Goal: Task Accomplishment & Management: Complete application form

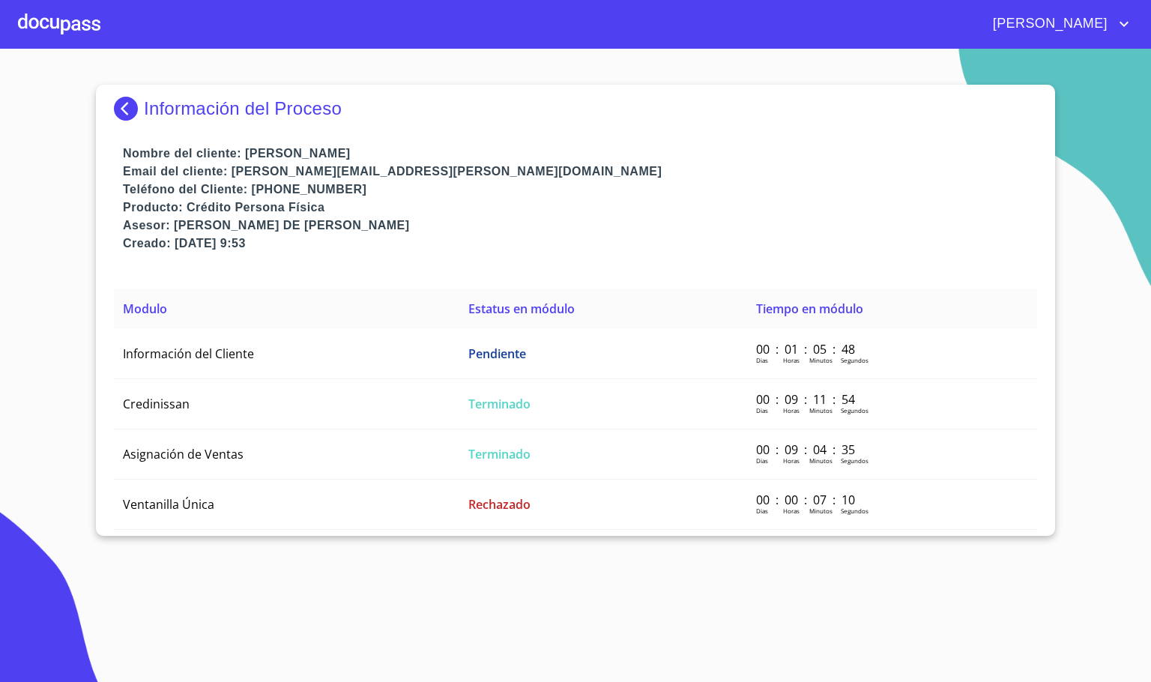
click at [121, 106] on img at bounding box center [129, 109] width 30 height 24
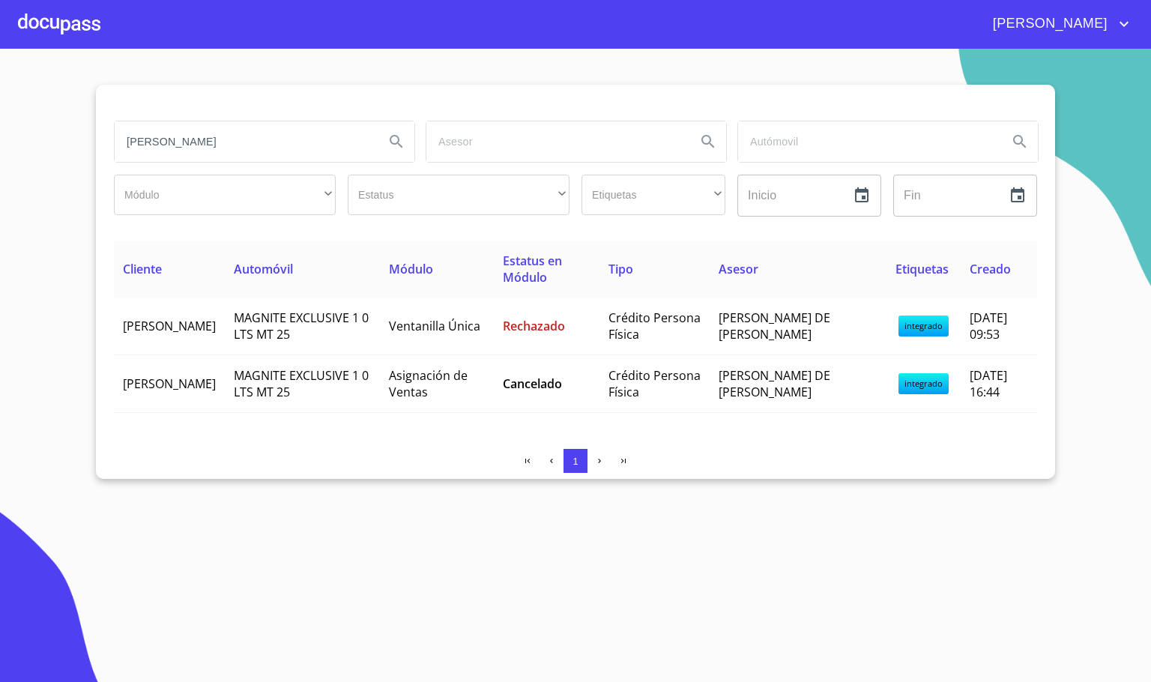
click at [228, 149] on input "[PERSON_NAME]" at bounding box center [244, 141] width 258 height 40
drag, startPoint x: 205, startPoint y: 145, endPoint x: 77, endPoint y: 133, distance: 127.9
click at [77, 133] on section "[PERSON_NAME] ​ ​ Estatus ​ ​ Etiquetas ​ ​ Inicio ​ Fin ​ Cliente Automóvil Mó…" at bounding box center [575, 365] width 1151 height 633
type input "[PERSON_NAME]"
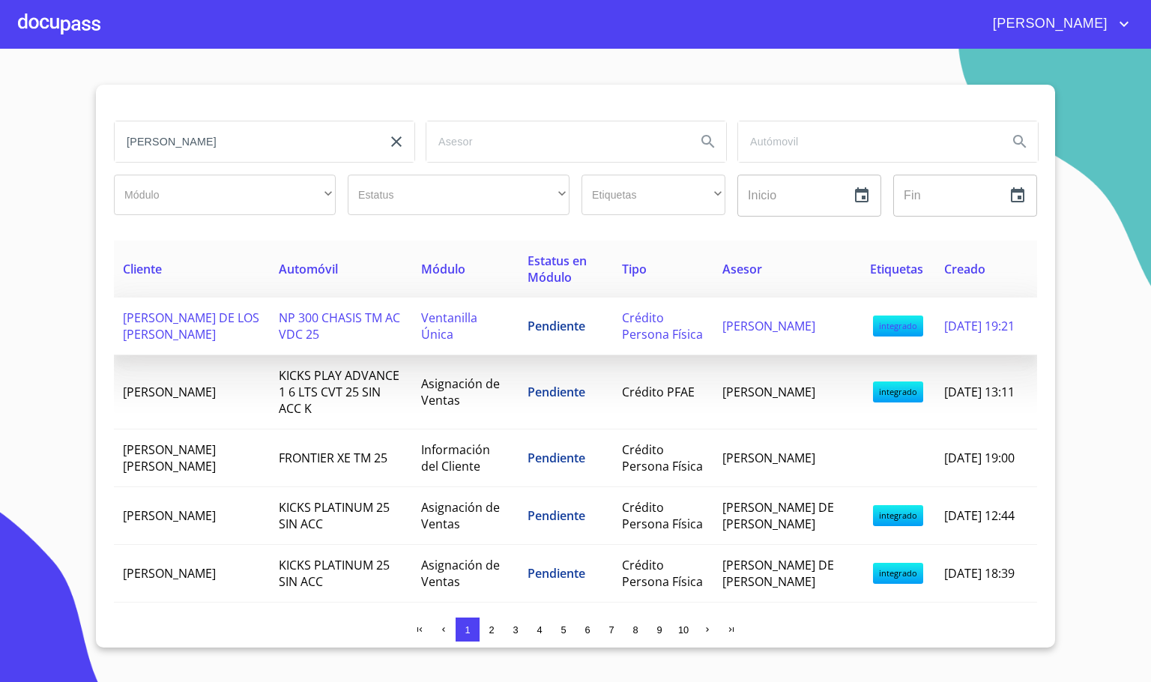
click at [232, 355] on td "[PERSON_NAME] DE LOS [PERSON_NAME]" at bounding box center [192, 326] width 156 height 58
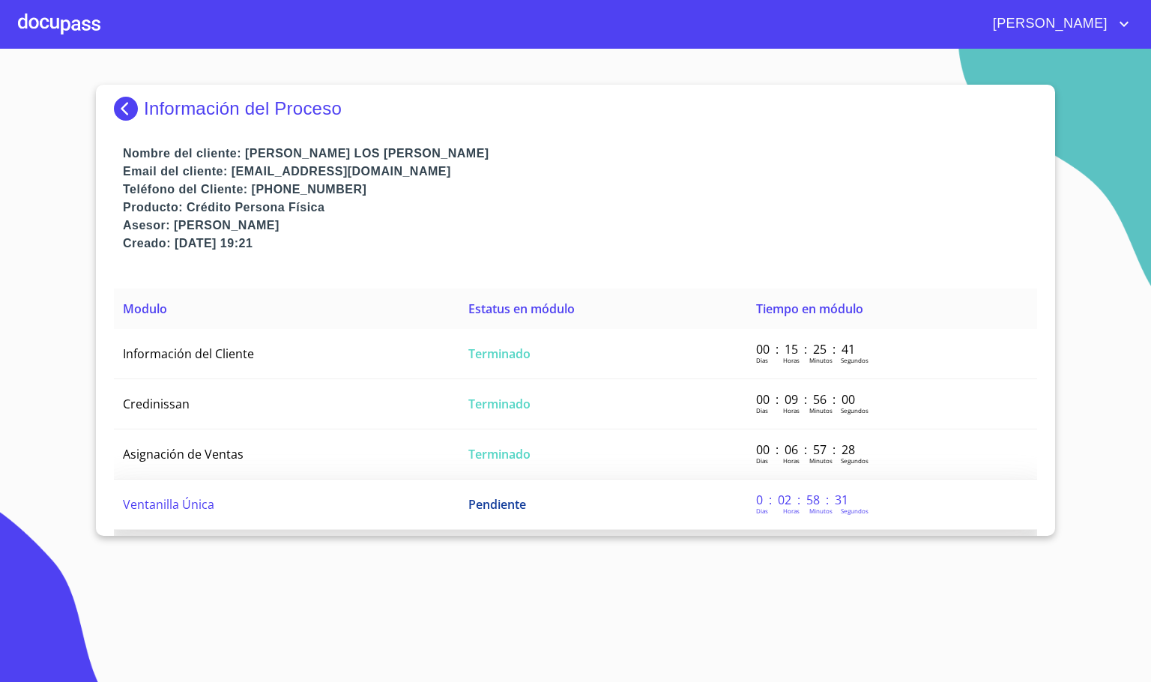
click at [172, 501] on span "Ventanilla Única" at bounding box center [168, 504] width 91 height 16
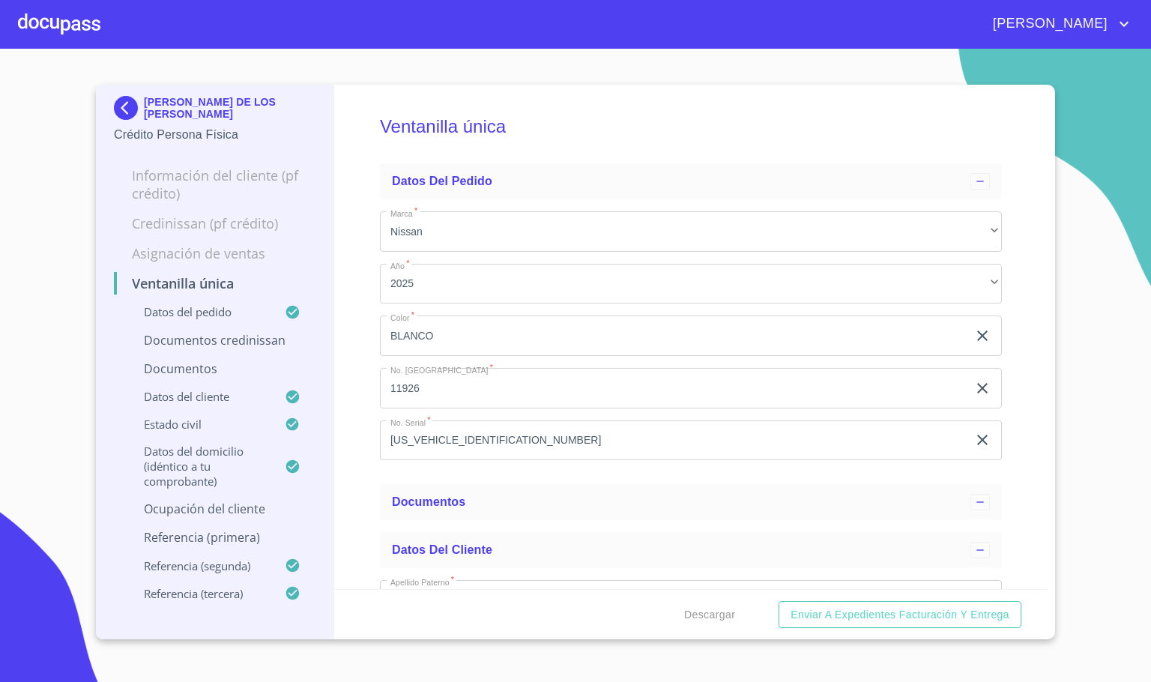
click at [365, 510] on div "Ventanilla única Datos del pedido Marca   * Nissan ​ Año   * 2025 ​ Color   * B…" at bounding box center [691, 337] width 714 height 504
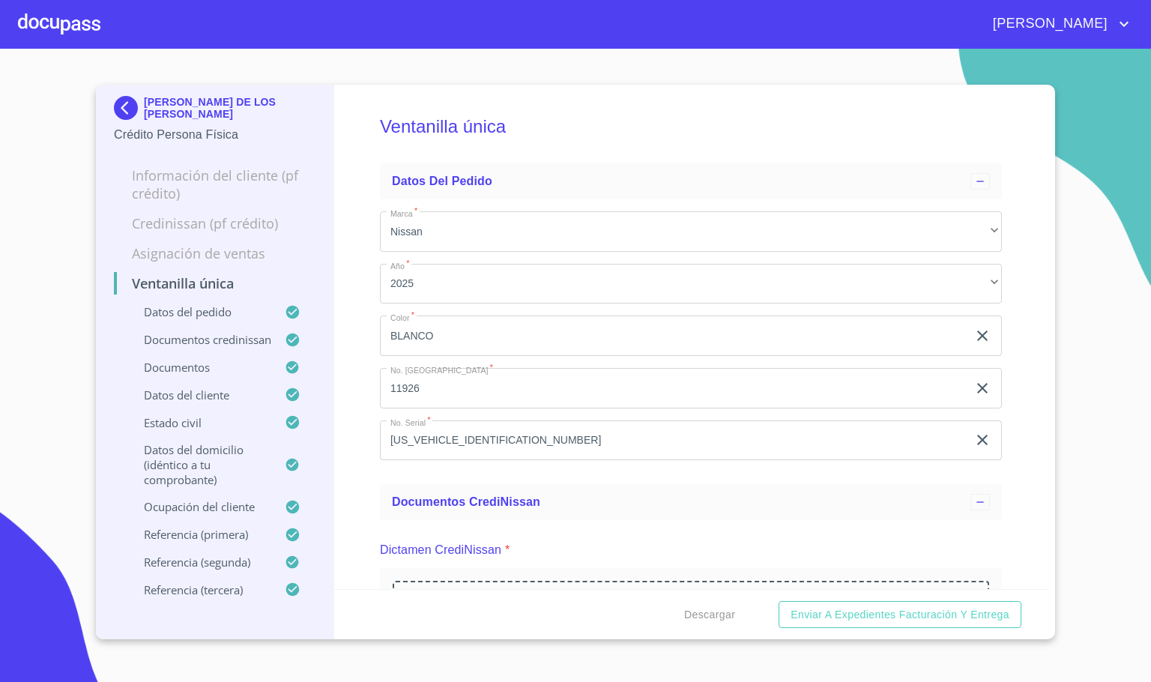
click at [373, 429] on div "Ventanilla única Datos del pedido Marca   * Nissan ​ Año   * 2025 ​ Color   * B…" at bounding box center [691, 337] width 714 height 504
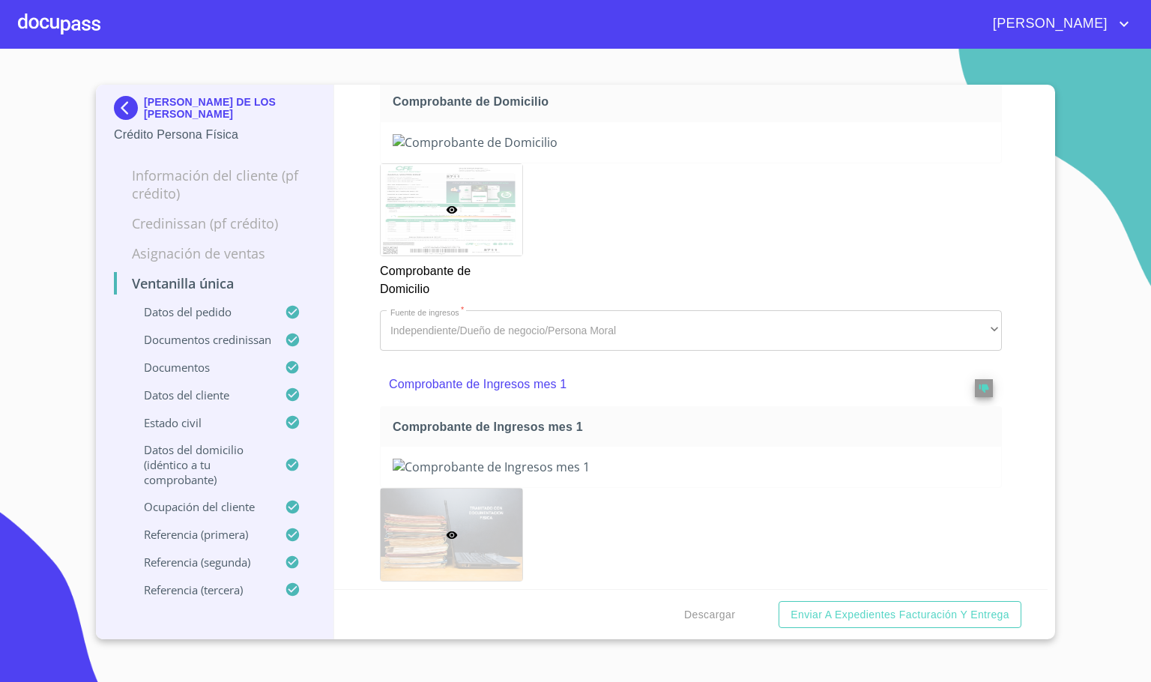
scroll to position [1461, 0]
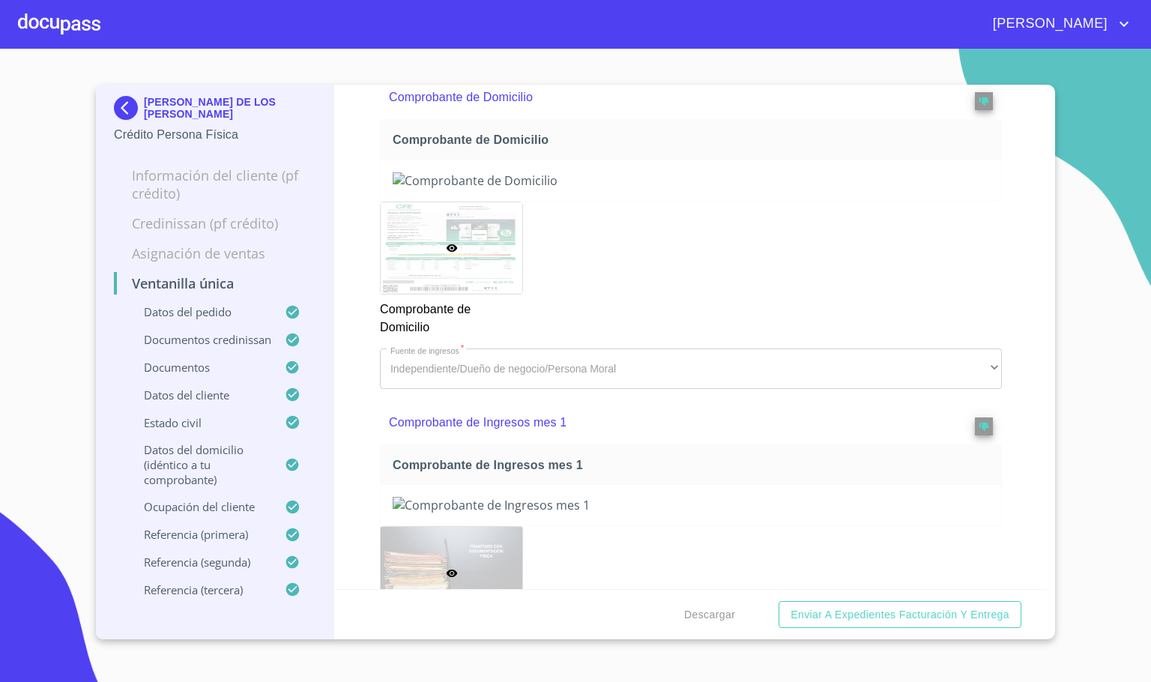
click at [67, 20] on div at bounding box center [59, 24] width 82 height 48
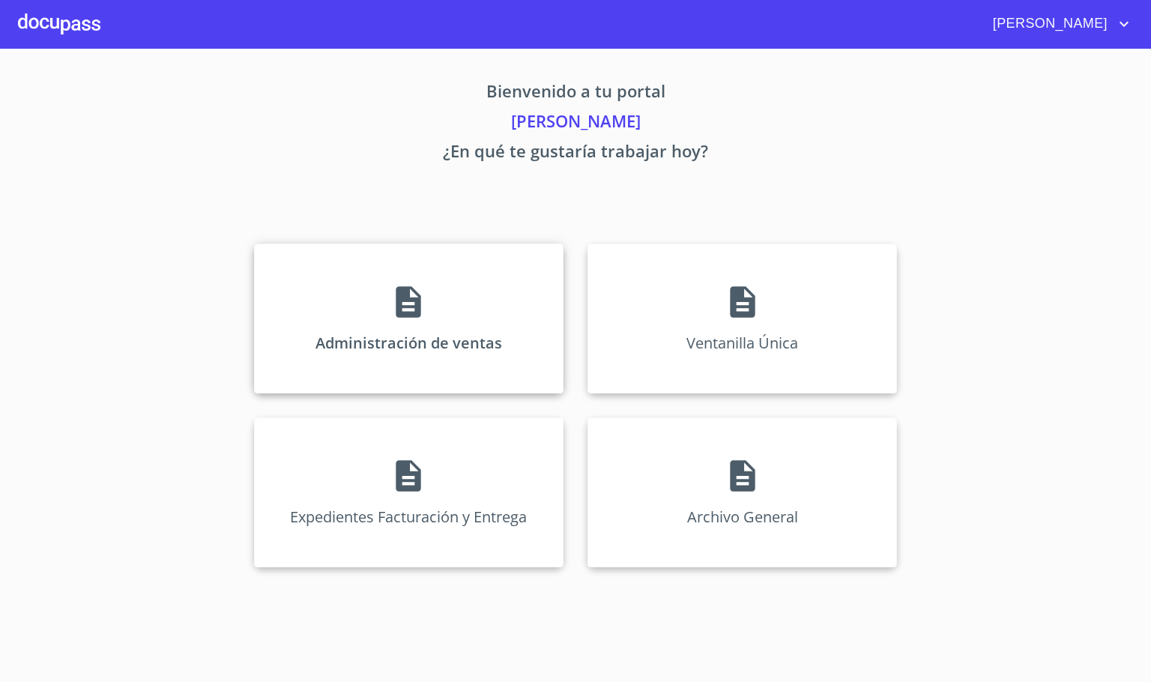
click at [349, 295] on div "Administración de ventas" at bounding box center [408, 318] width 309 height 150
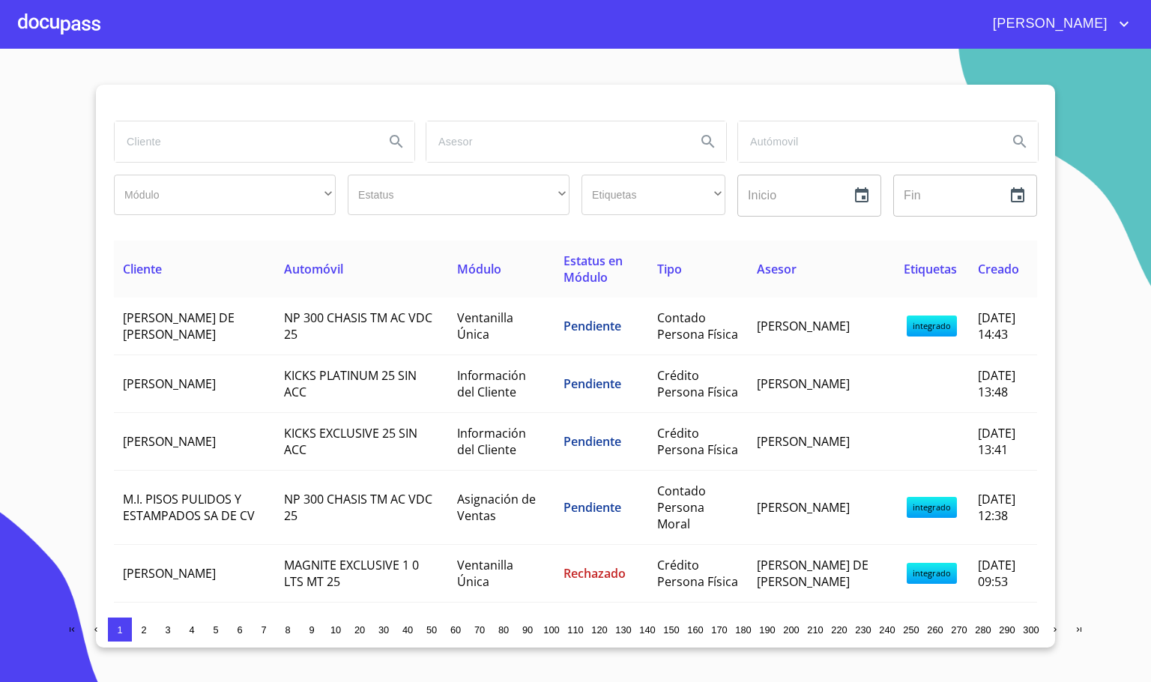
click at [279, 151] on input "search" at bounding box center [244, 141] width 258 height 40
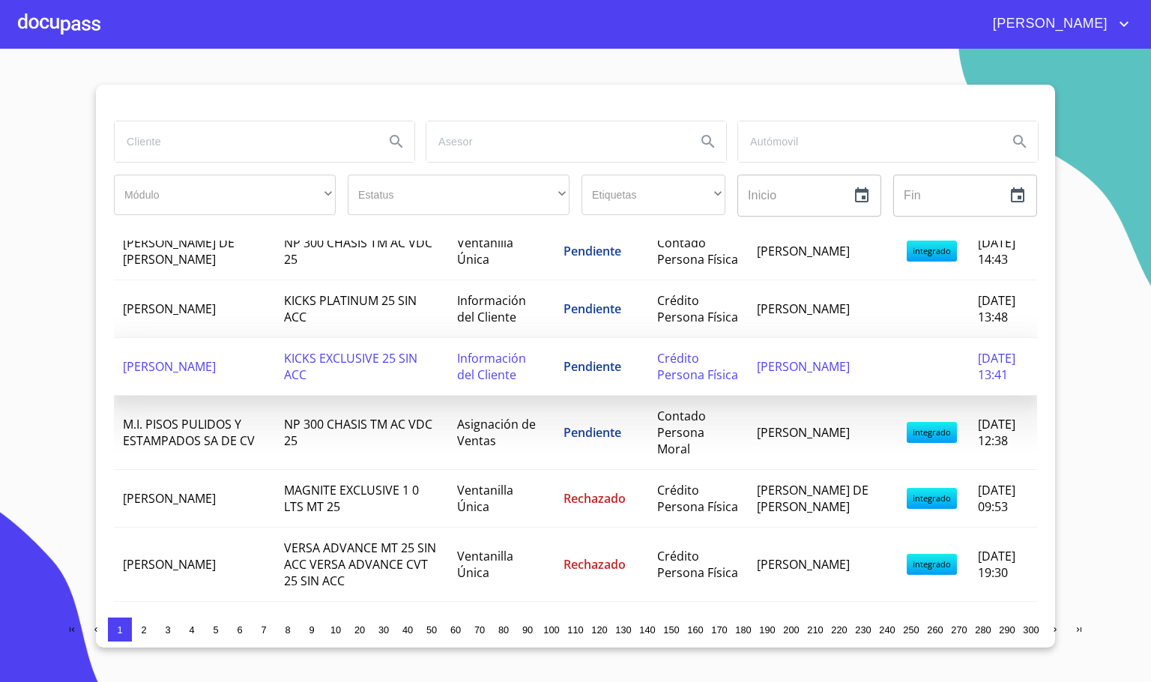
scroll to position [112, 0]
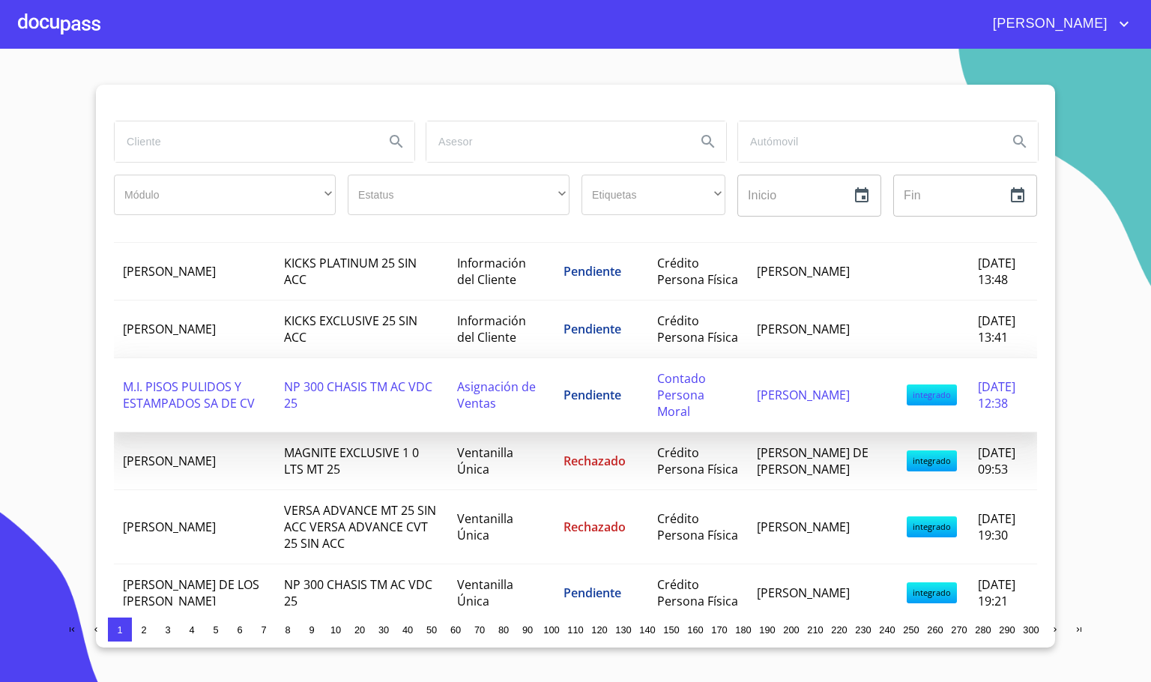
click at [309, 411] on span "NP 300 CHASIS TM AC VDC 25" at bounding box center [358, 394] width 148 height 33
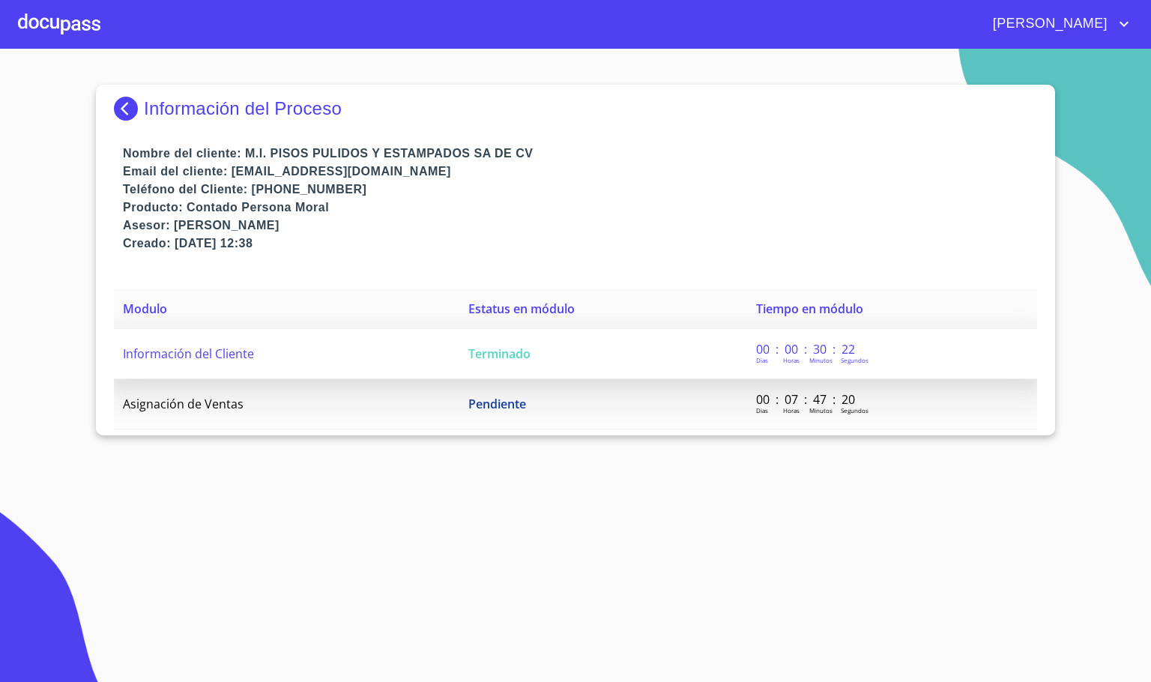
click at [272, 364] on td "Información del Cliente" at bounding box center [286, 354] width 345 height 50
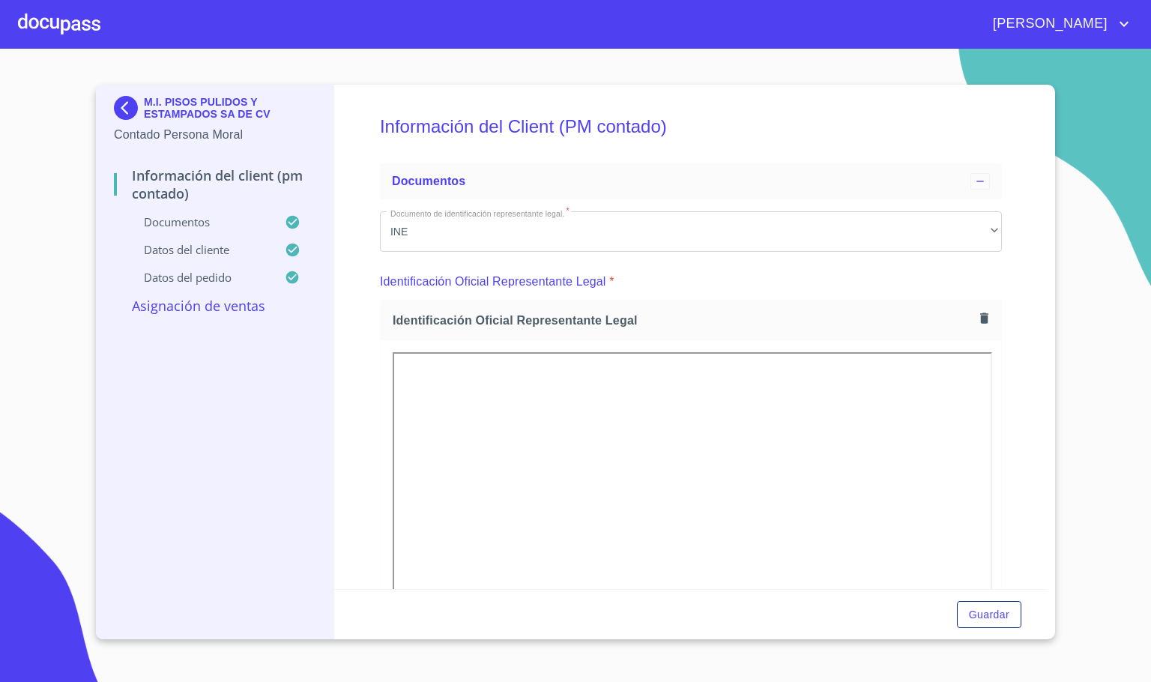
click at [1023, 423] on div "Información del Client (PM contado) Documentos Documento de identificación repr…" at bounding box center [691, 337] width 714 height 504
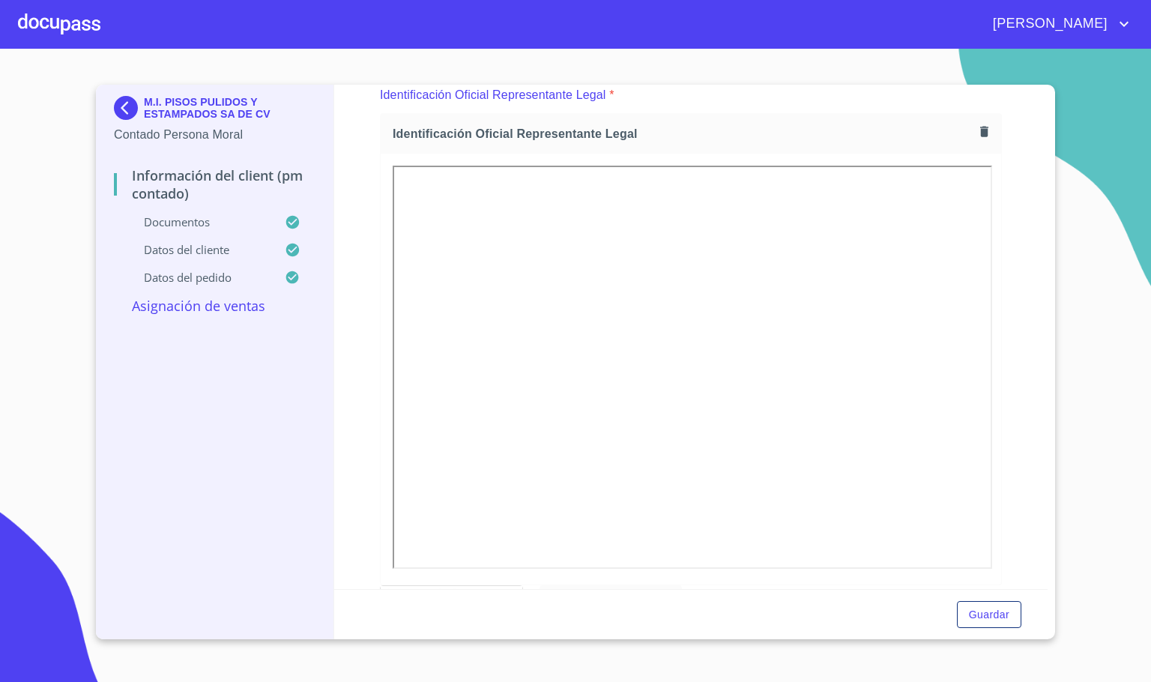
scroll to position [225, 0]
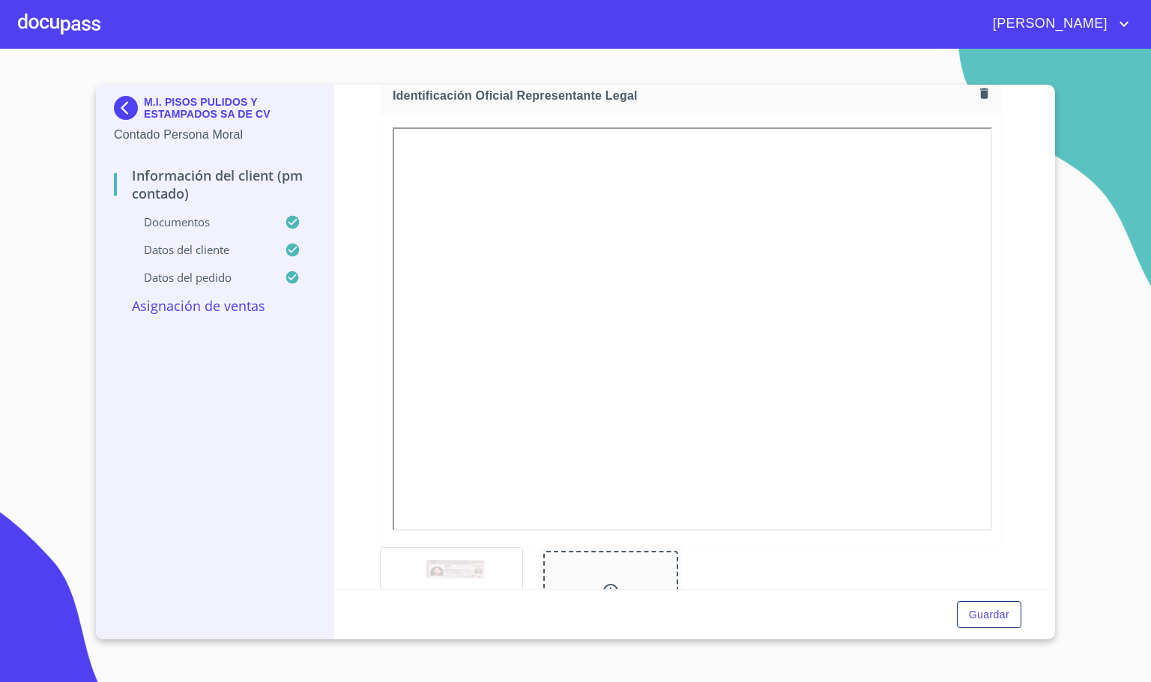
click at [1010, 405] on div "Información del Client (PM contado) Documentos Documento de identificación repr…" at bounding box center [691, 337] width 714 height 504
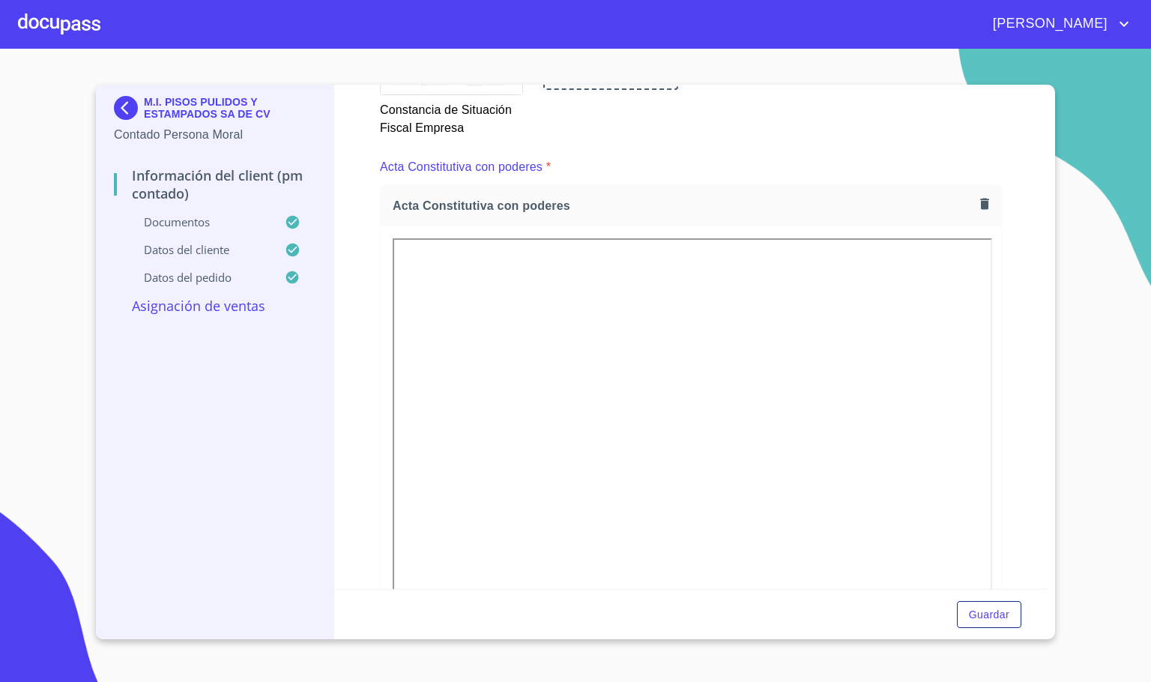
scroll to position [2135, 0]
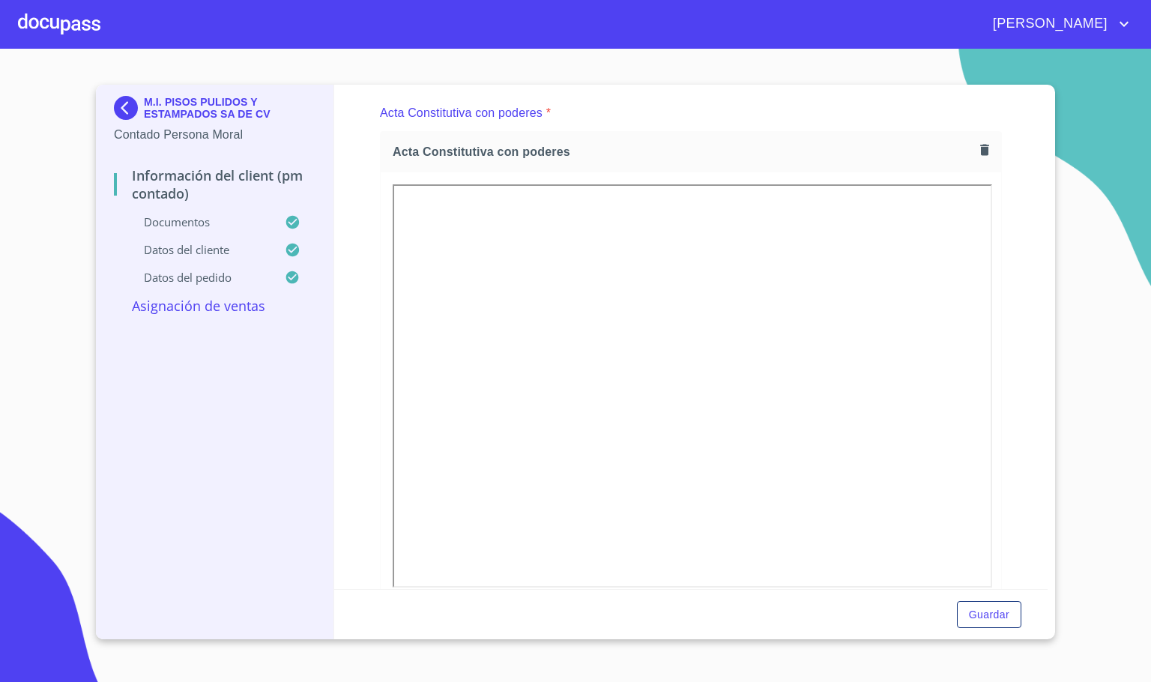
click at [1003, 454] on div "Información del Client (PM contado) Documentos Documento de identificación repr…" at bounding box center [691, 337] width 714 height 504
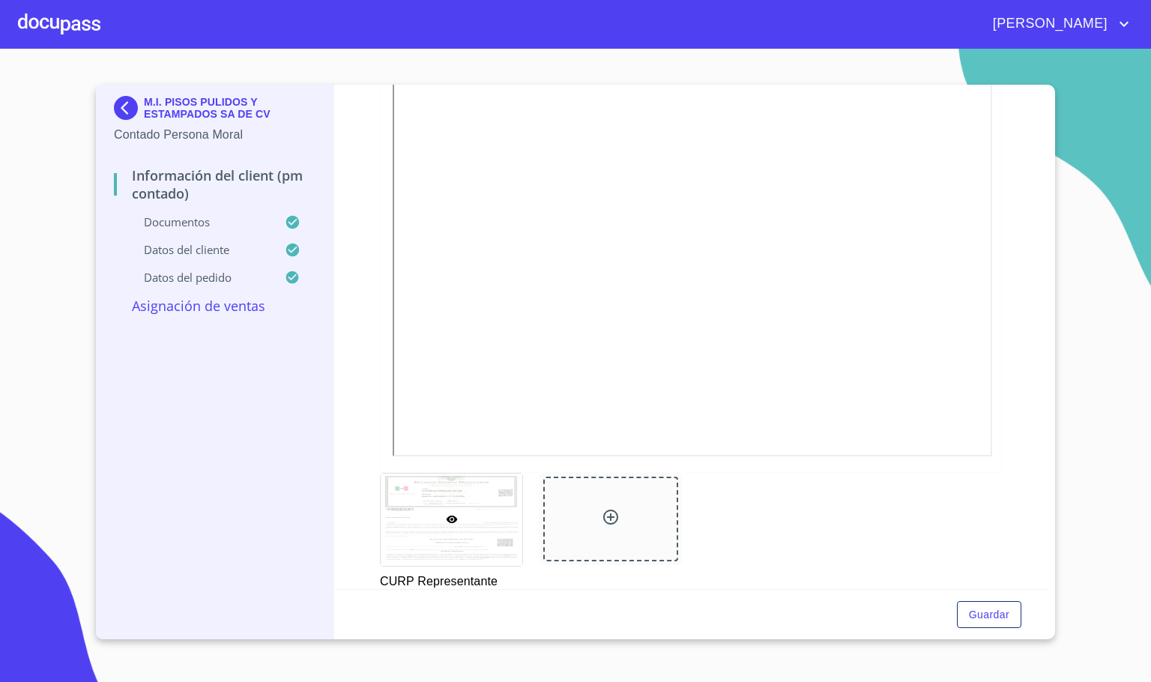
scroll to position [2810, 0]
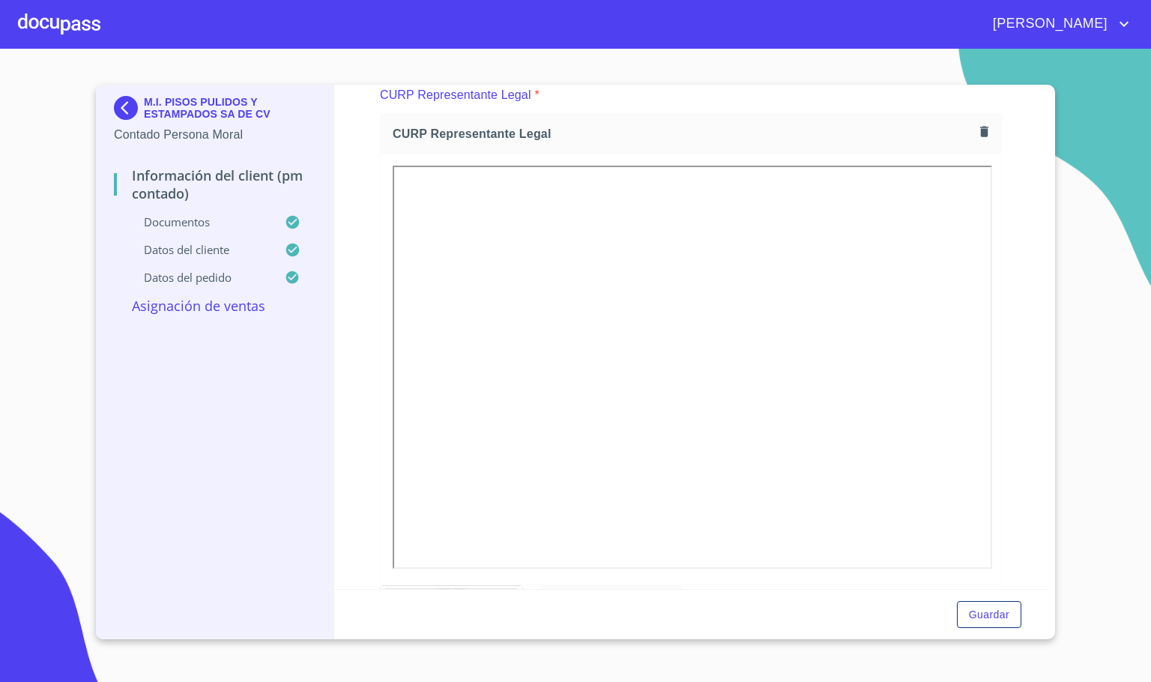
click at [1017, 437] on div "Información del Client (PM contado) Documentos Documento de identificación repr…" at bounding box center [691, 337] width 714 height 504
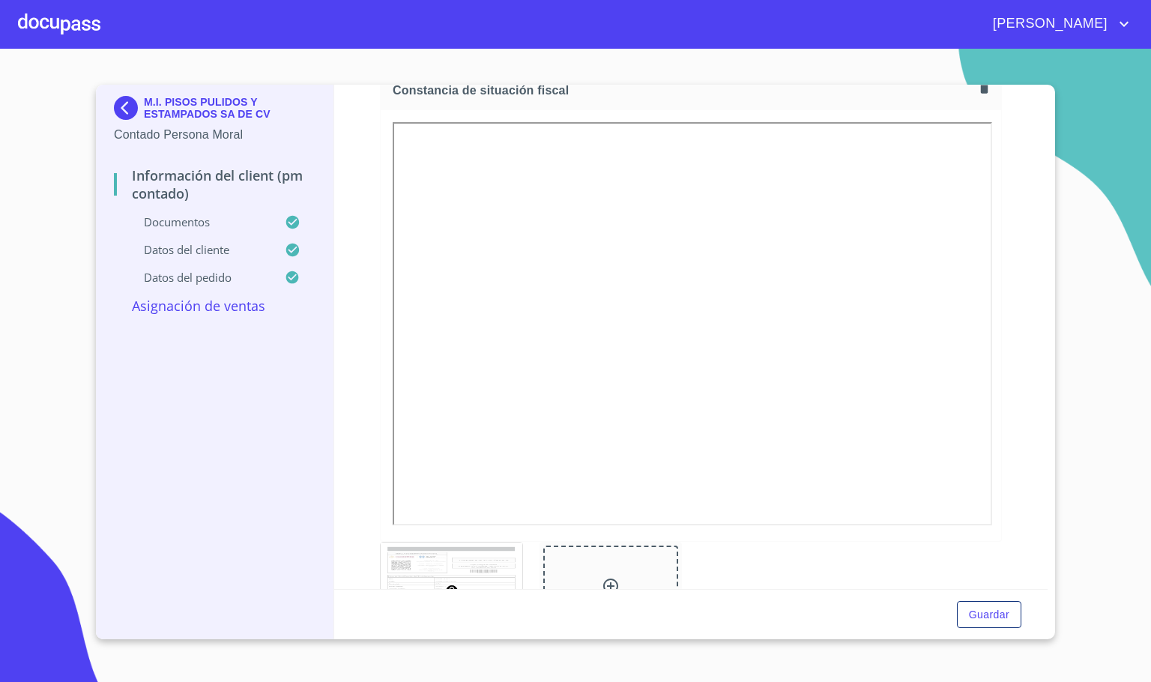
scroll to position [3484, 0]
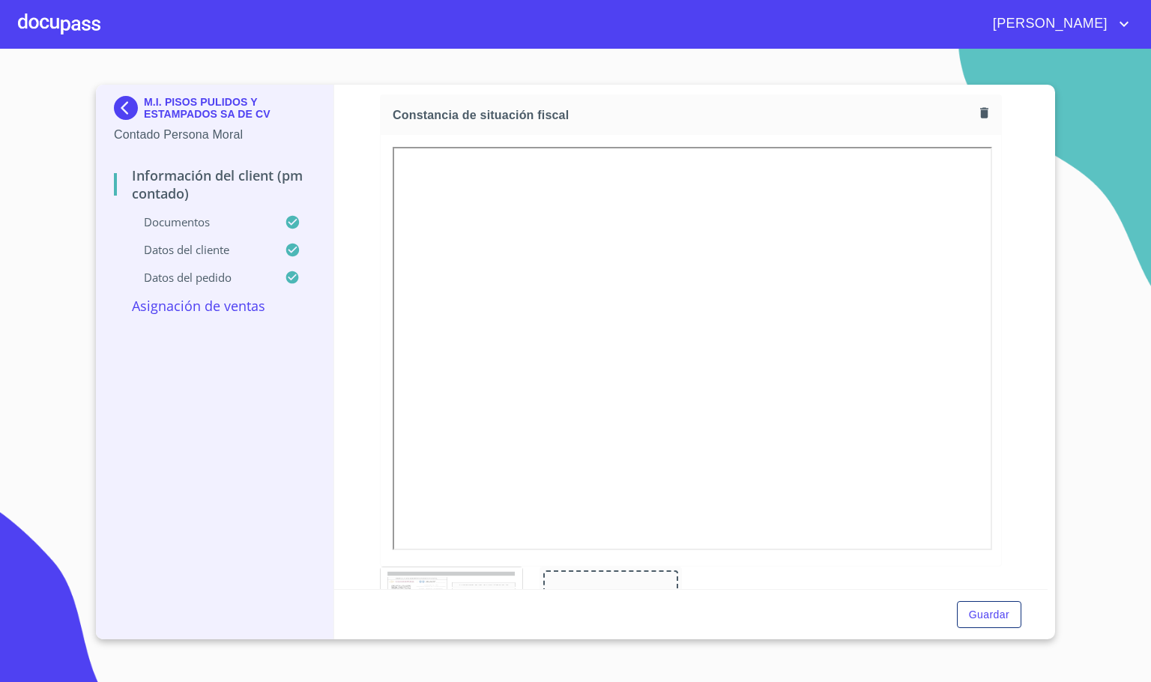
click at [998, 539] on div "Información del Client (PM contado) Documentos Documento de identificación repr…" at bounding box center [691, 337] width 714 height 504
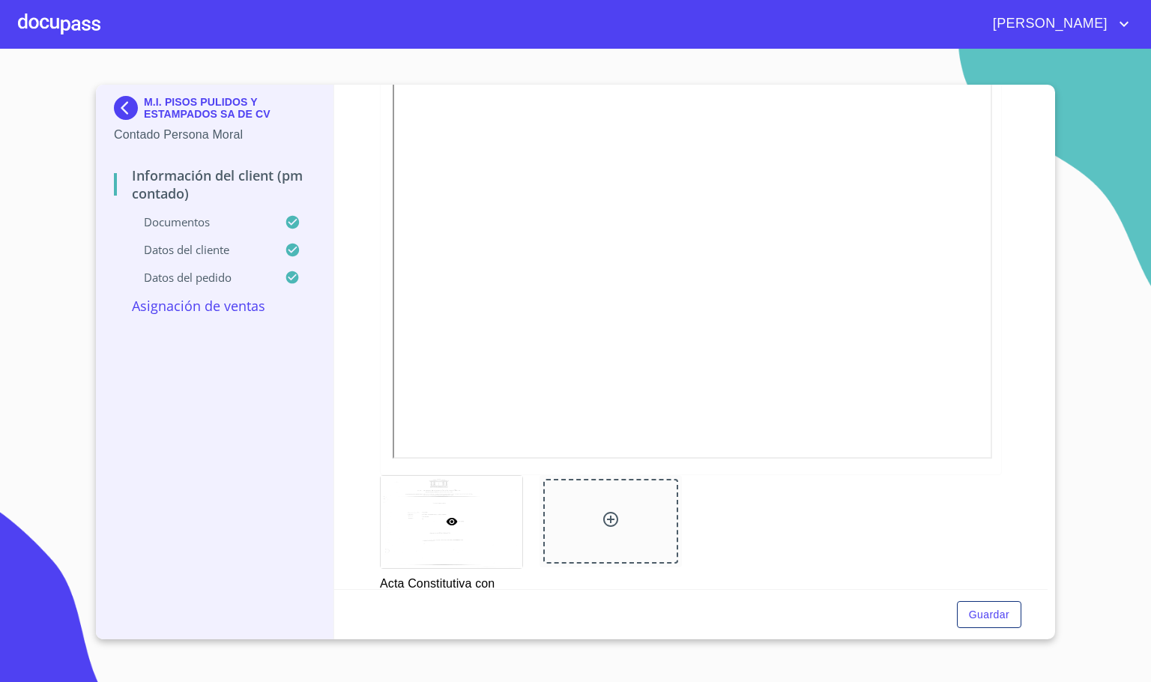
scroll to position [1958, 0]
